Goal: Task Accomplishment & Management: Use online tool/utility

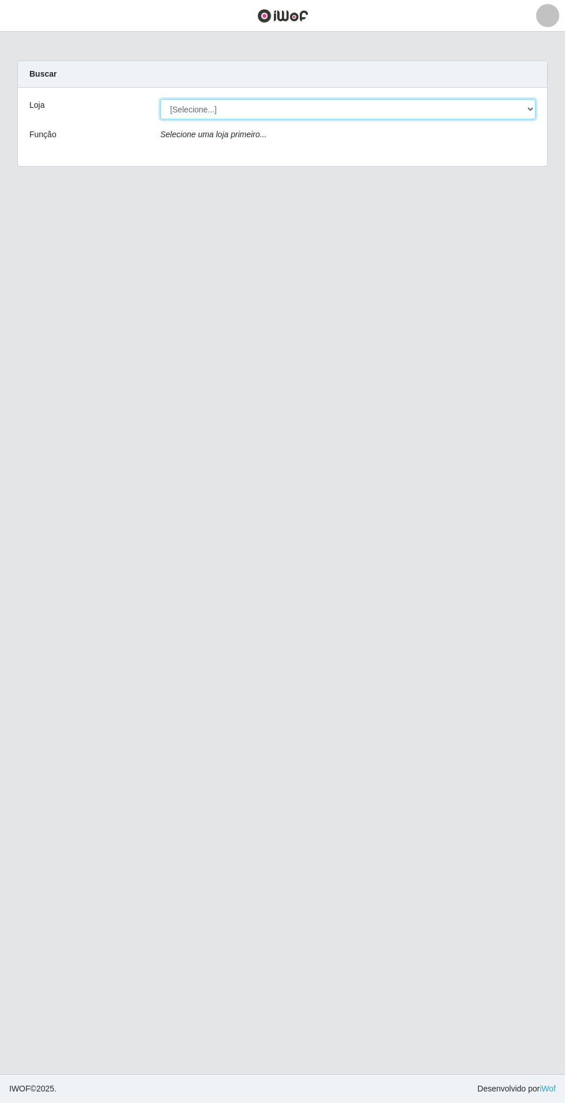
click at [507, 115] on select "[Selecione...] Atacado Vem - Loja 31 [GEOGRAPHIC_DATA]" at bounding box center [347, 109] width 375 height 20
select select "437"
click at [160, 99] on select "[Selecione...] Atacado Vem - Loja 31 [GEOGRAPHIC_DATA]" at bounding box center [347, 109] width 375 height 20
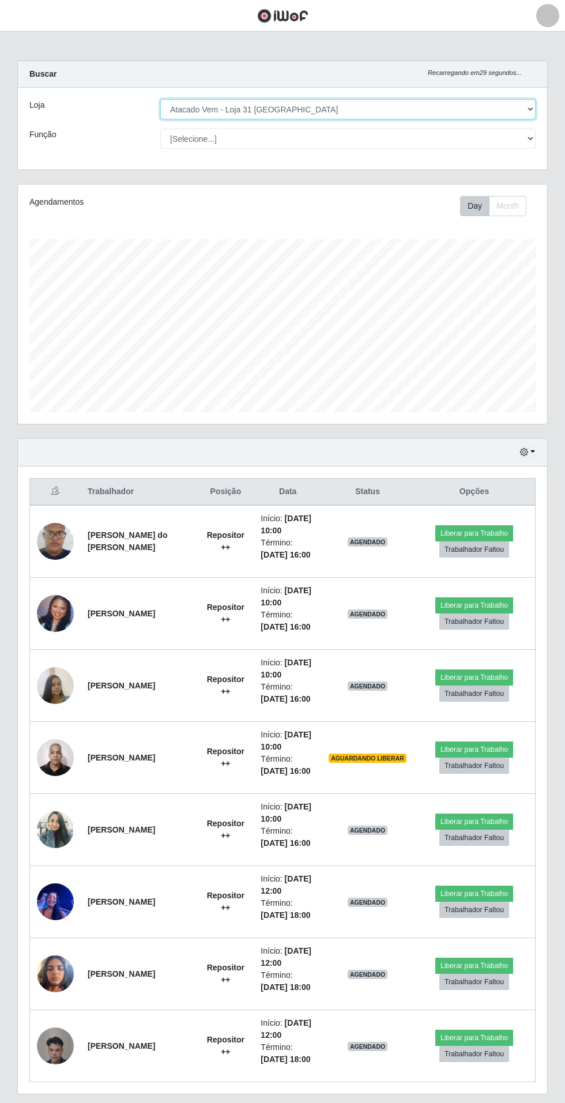
scroll to position [239, 529]
click at [54, 742] on img at bounding box center [55, 757] width 37 height 49
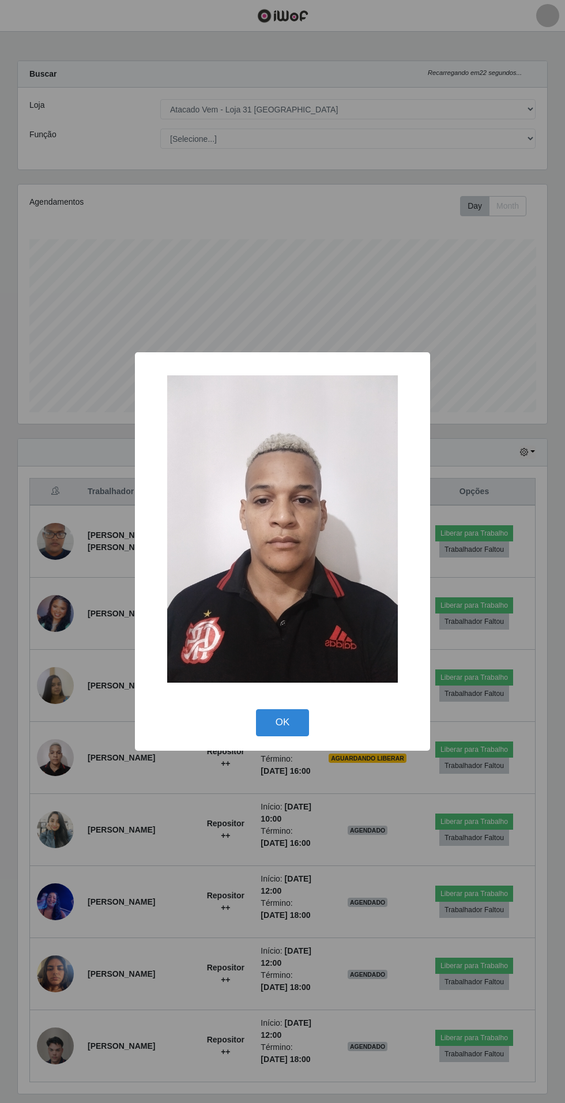
click at [139, 926] on div "× OK Cancel" at bounding box center [282, 551] width 565 height 1103
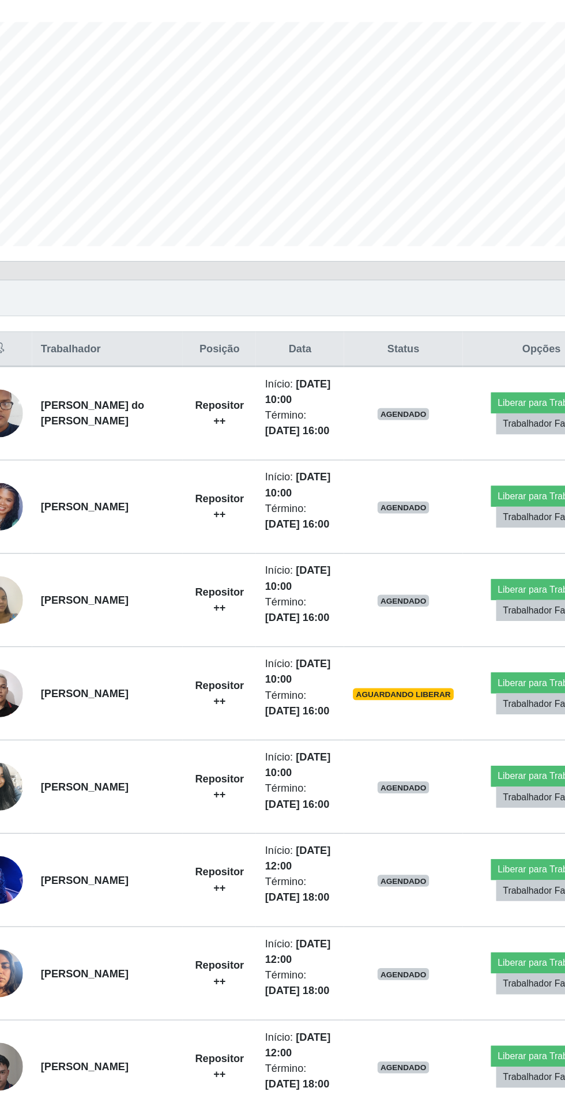
scroll to position [50, 0]
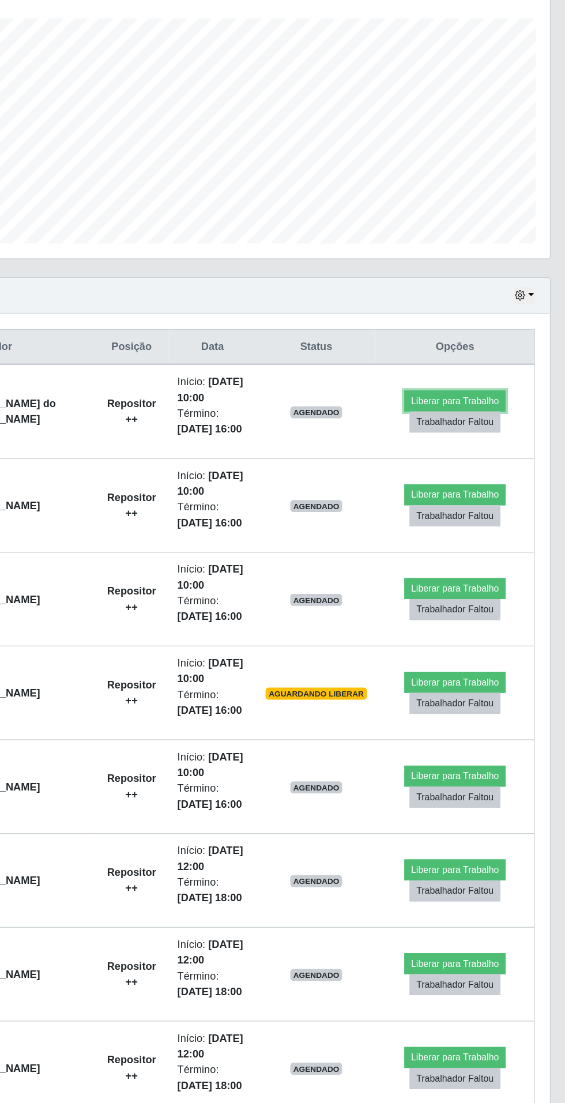
click at [493, 491] on button "Liberar para Trabalho" at bounding box center [474, 499] width 78 height 16
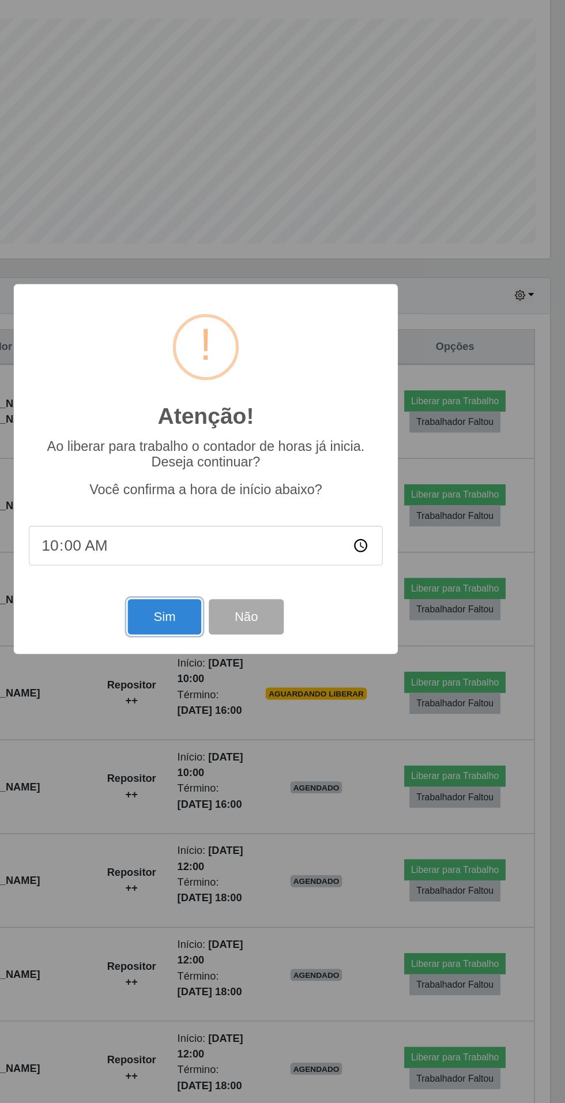
click at [252, 668] on button "Sim" at bounding box center [251, 664] width 56 height 27
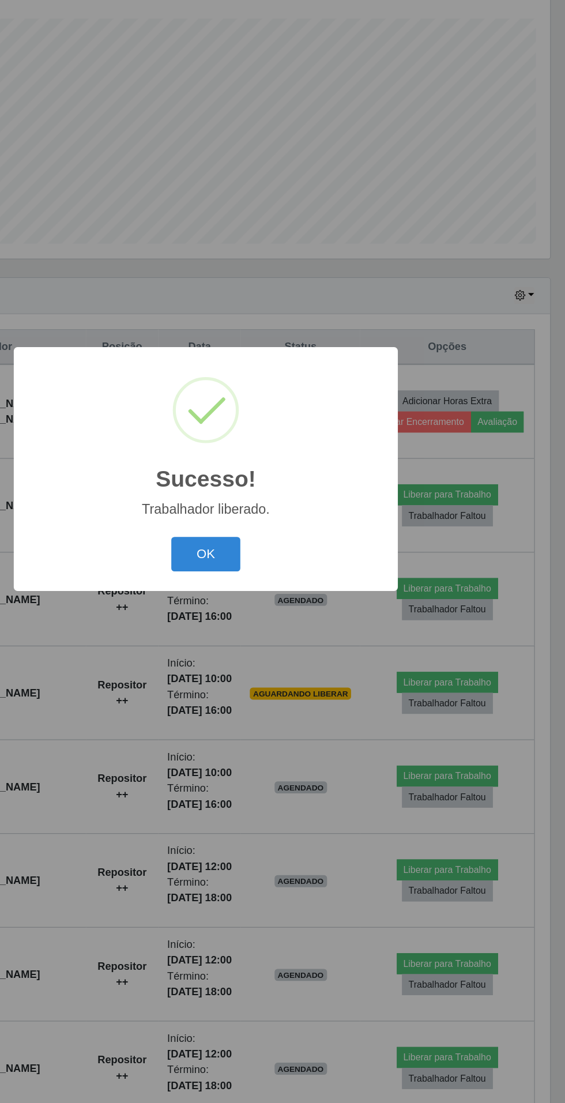
click at [298, 612] on button "OK" at bounding box center [283, 617] width 54 height 27
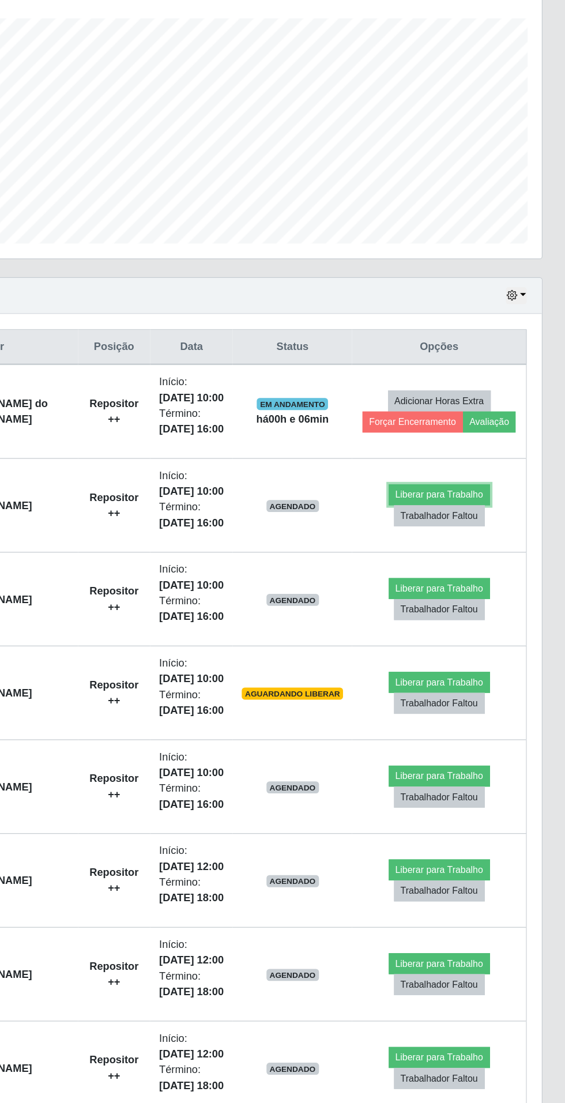
click at [480, 579] on button "Liberar para Trabalho" at bounding box center [468, 571] width 78 height 16
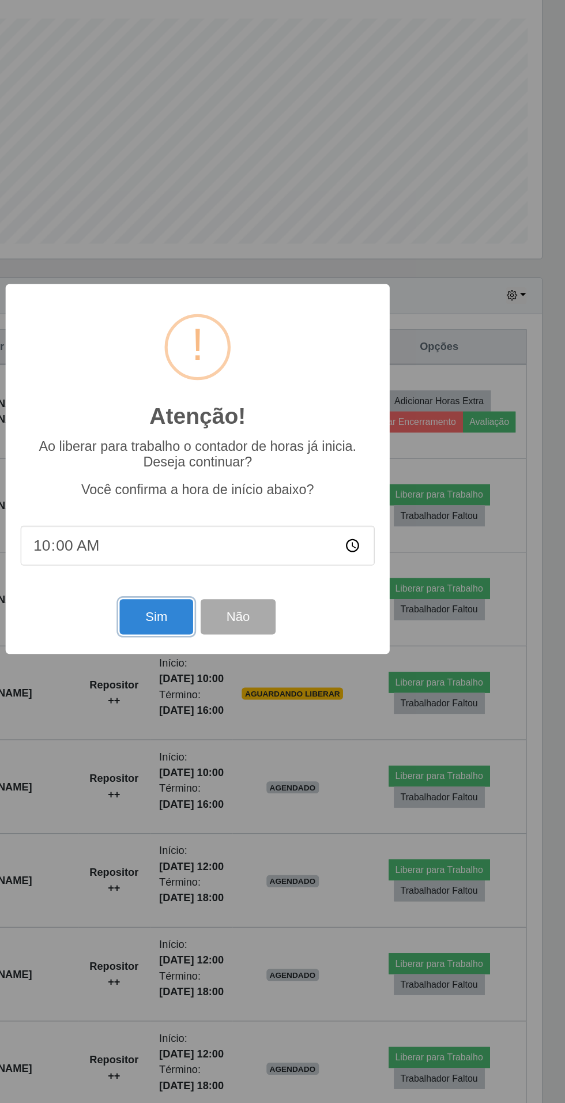
click at [249, 666] on button "Sim" at bounding box center [251, 664] width 56 height 27
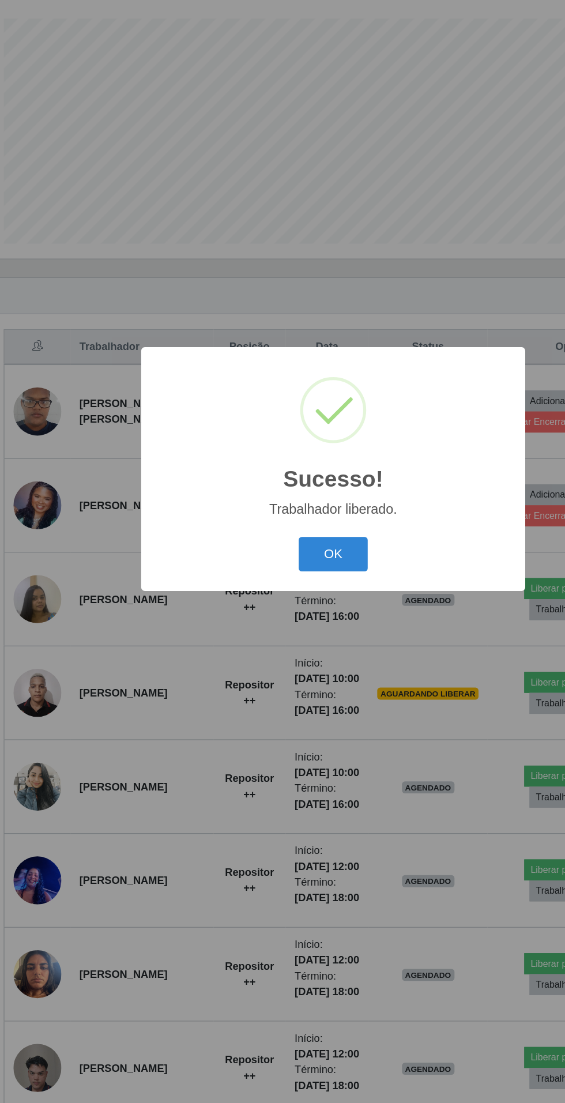
click at [282, 616] on button "OK" at bounding box center [283, 617] width 54 height 27
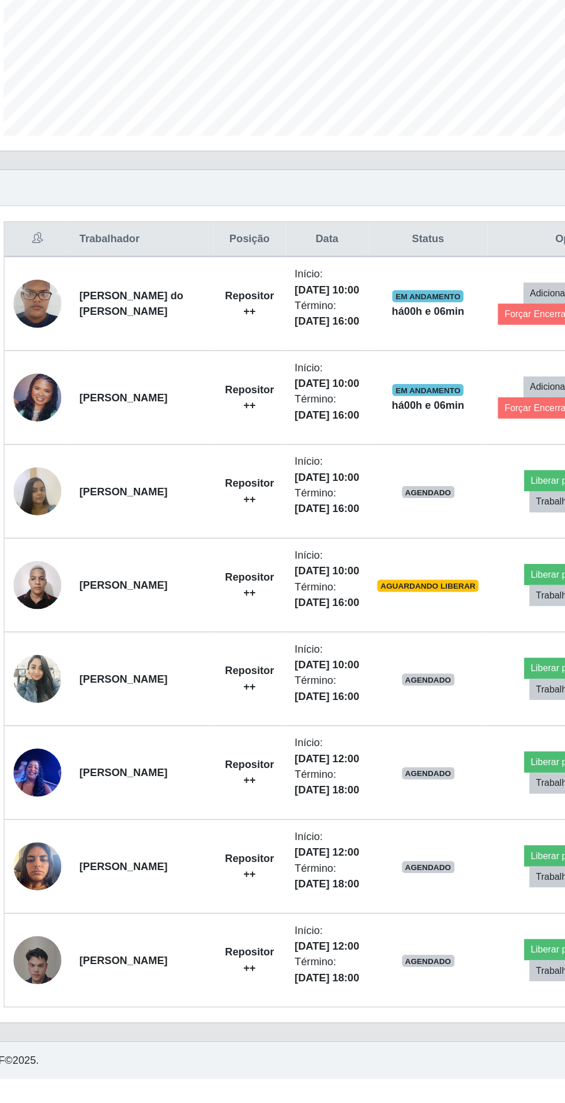
scroll to position [143, 0]
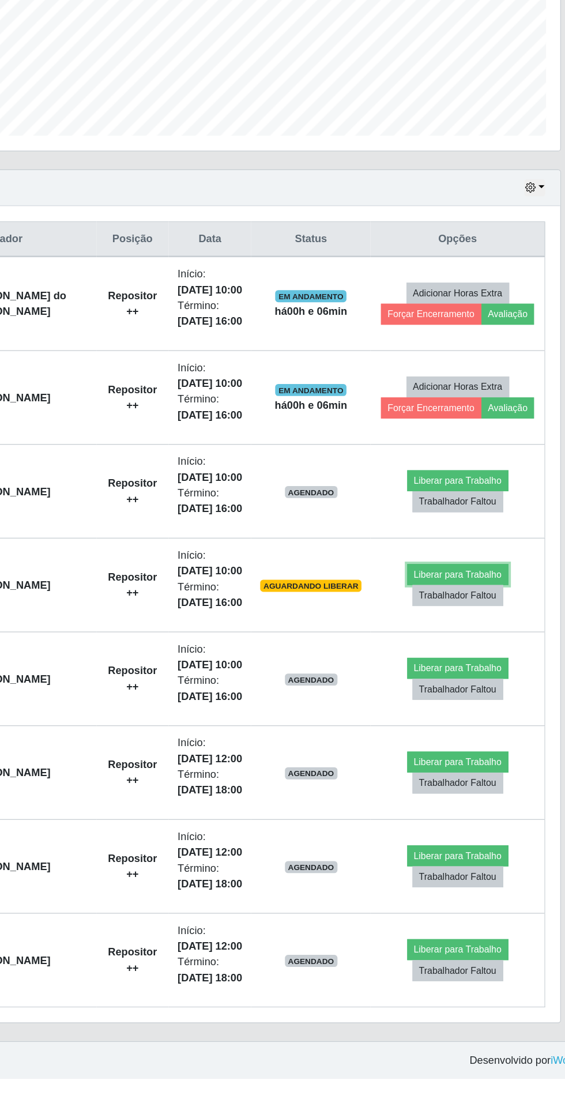
click at [486, 707] on button "Liberar para Trabalho" at bounding box center [468, 715] width 78 height 16
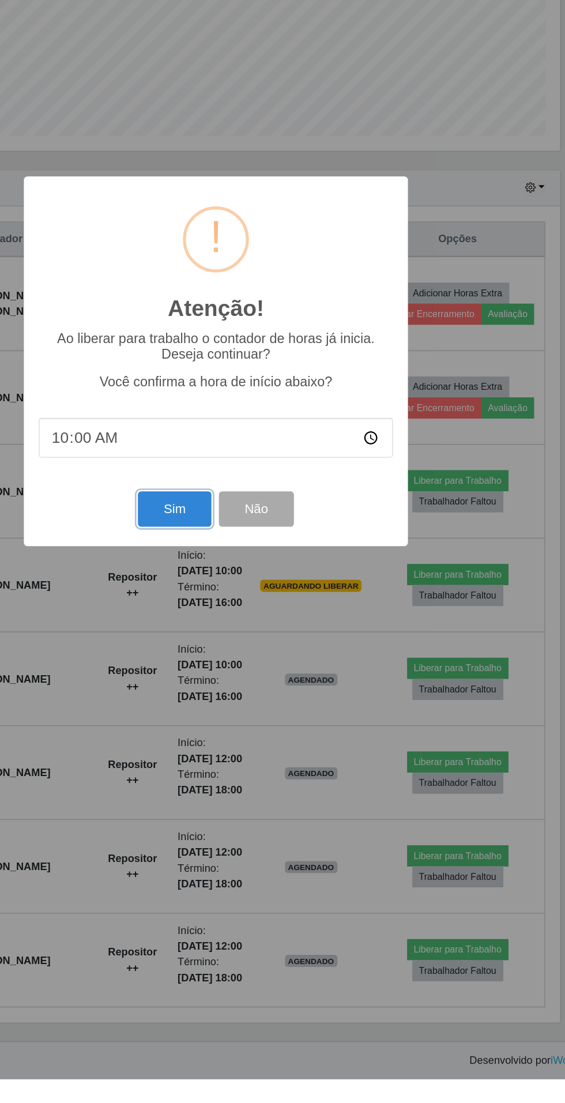
click at [250, 678] on button "Sim" at bounding box center [251, 664] width 56 height 27
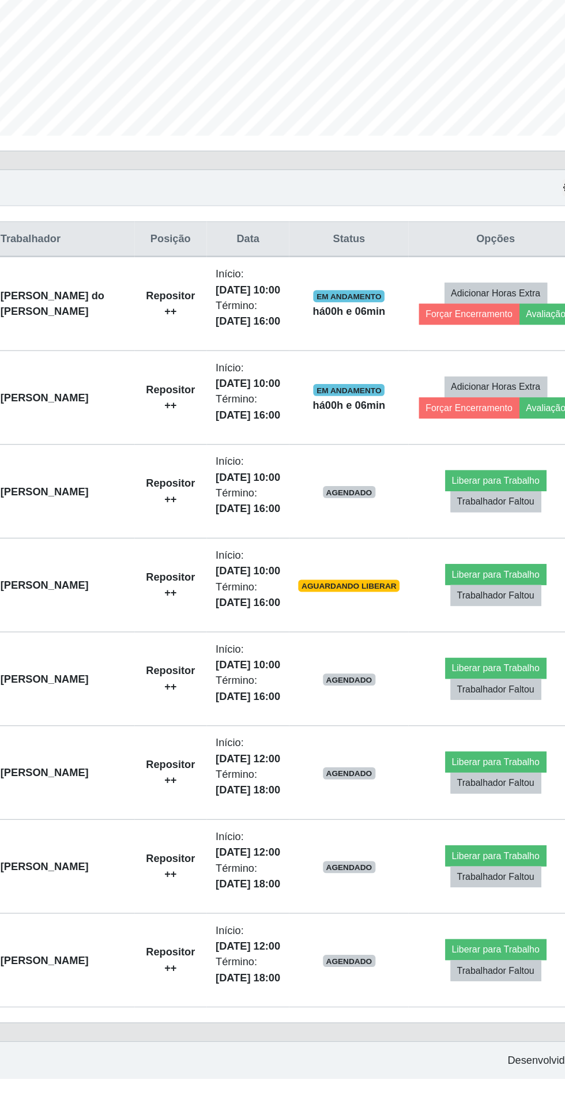
scroll to position [0, 0]
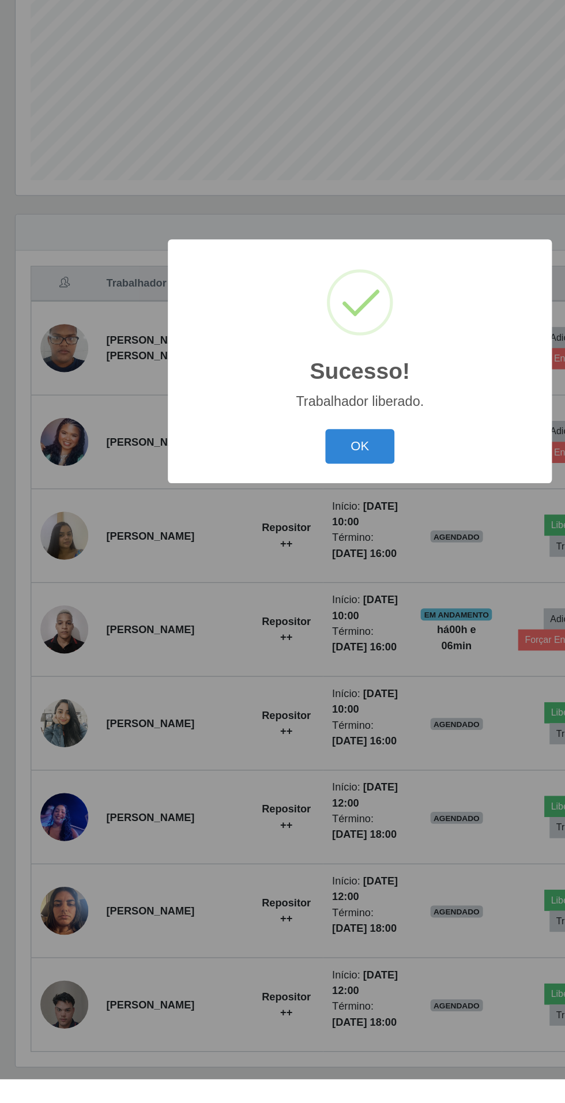
click at [287, 631] on button "OK" at bounding box center [283, 617] width 54 height 27
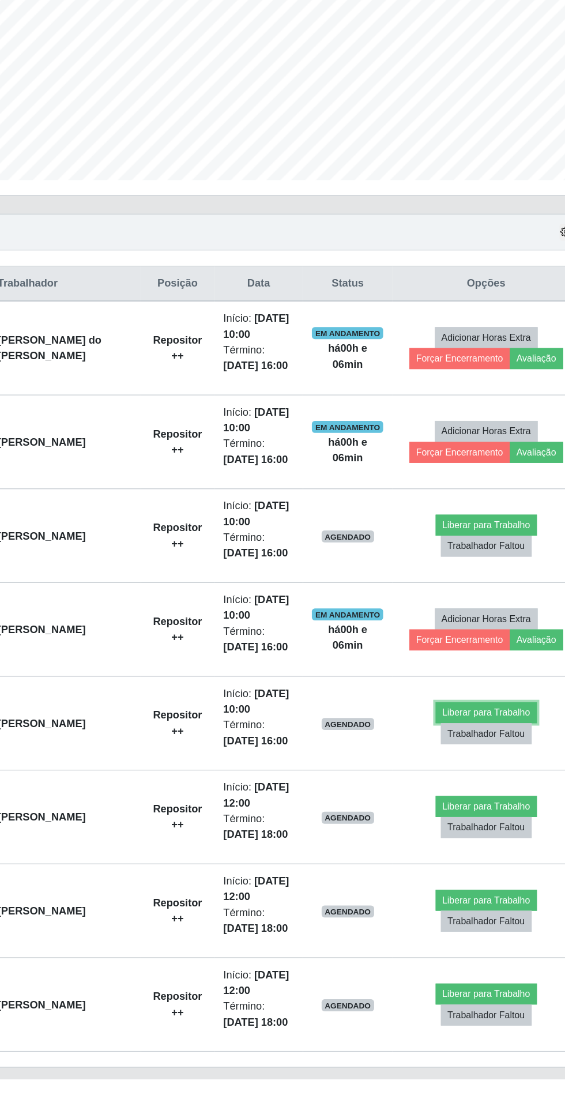
click at [465, 819] on button "Liberar para Trabalho" at bounding box center [463, 821] width 78 height 16
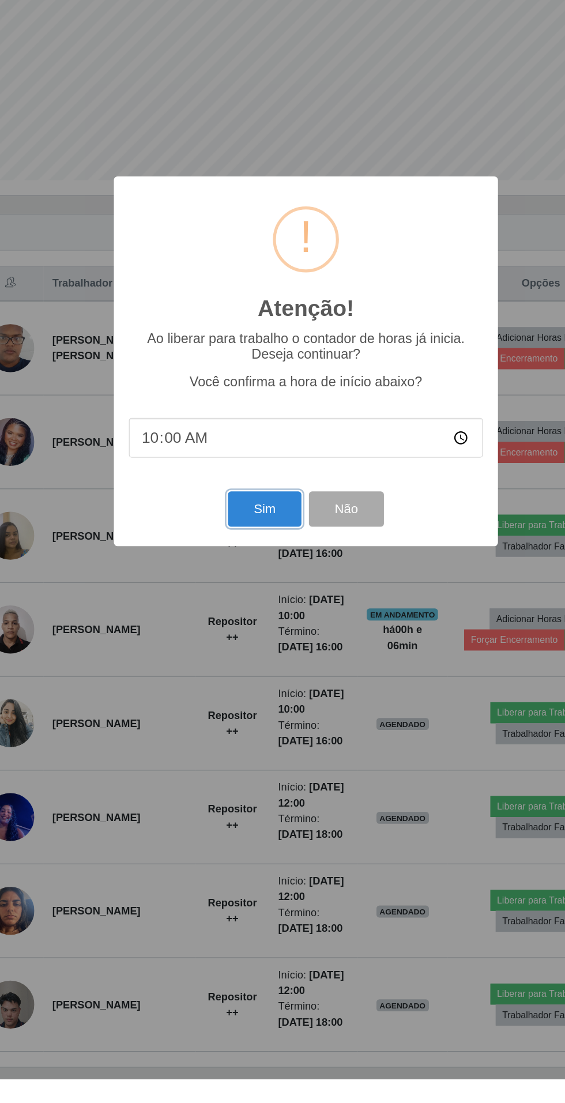
click at [255, 678] on button "Sim" at bounding box center [251, 664] width 56 height 27
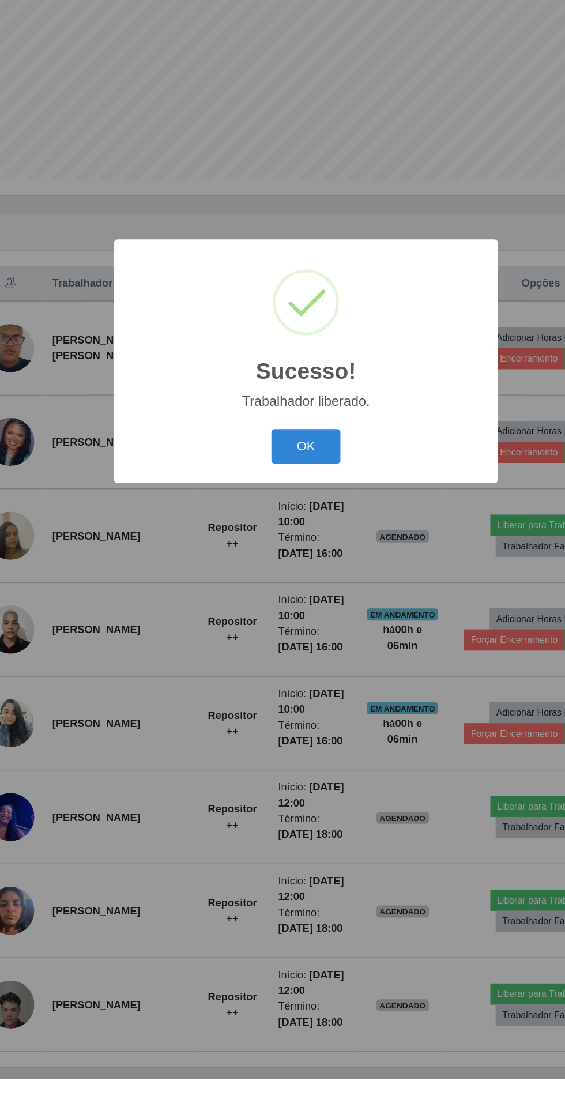
click at [302, 631] on button "OK" at bounding box center [283, 617] width 54 height 27
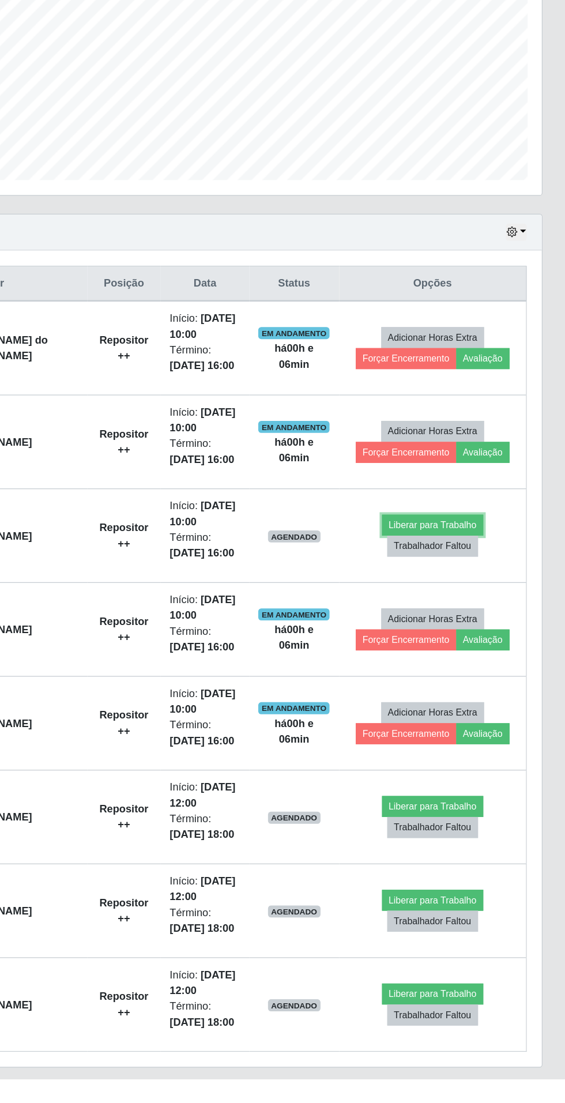
click at [487, 674] on button "Liberar para Trabalho" at bounding box center [463, 677] width 78 height 16
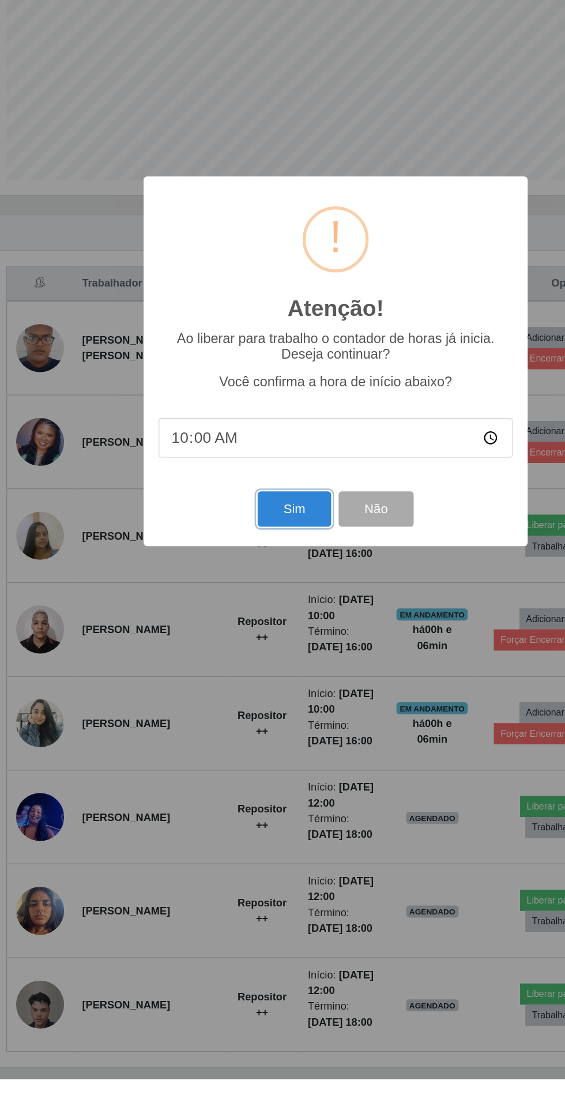
click at [256, 678] on button "Sim" at bounding box center [251, 664] width 56 height 27
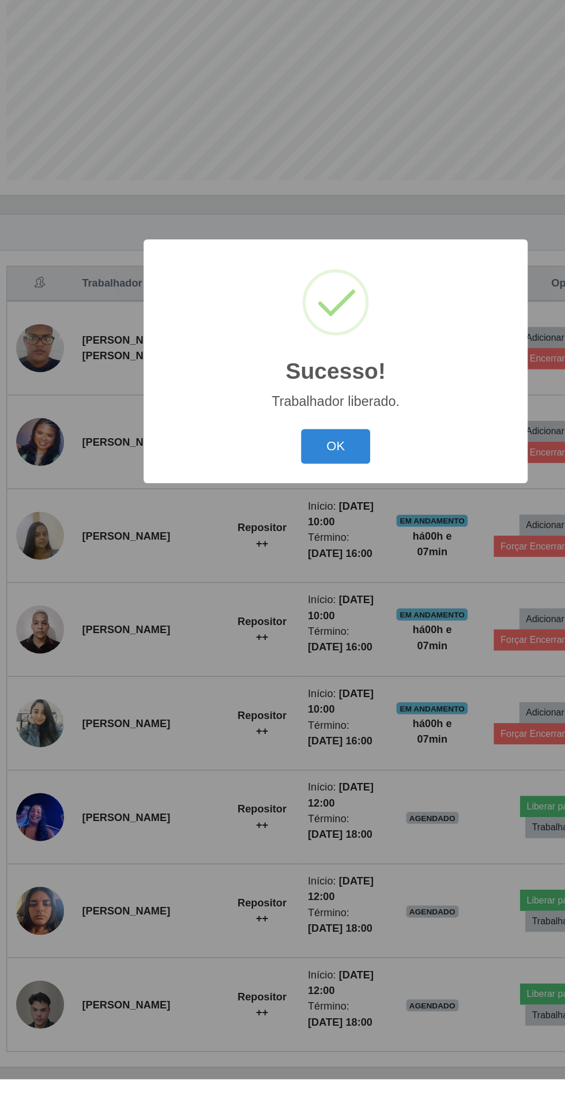
click at [300, 631] on button "OK" at bounding box center [283, 617] width 54 height 27
